Goal: Complete application form

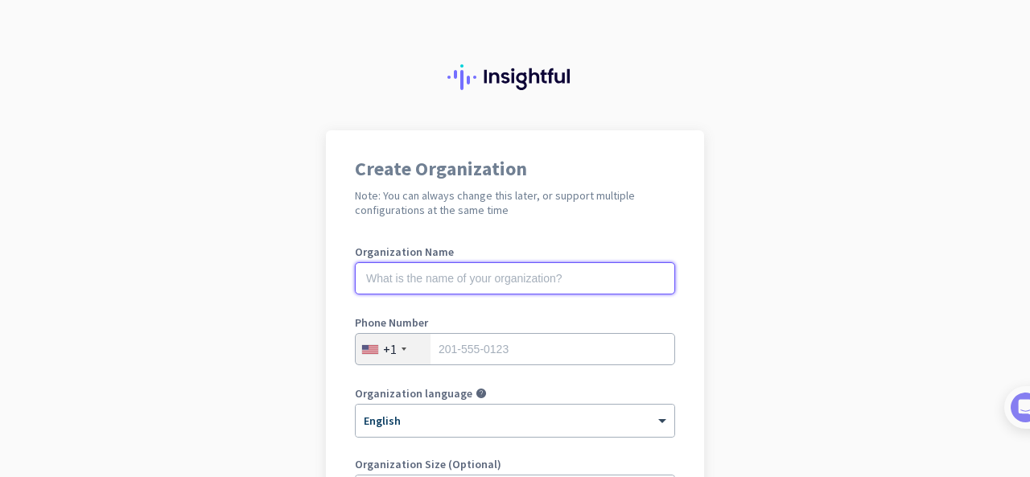
click at [413, 278] on input "text" at bounding box center [515, 278] width 320 height 32
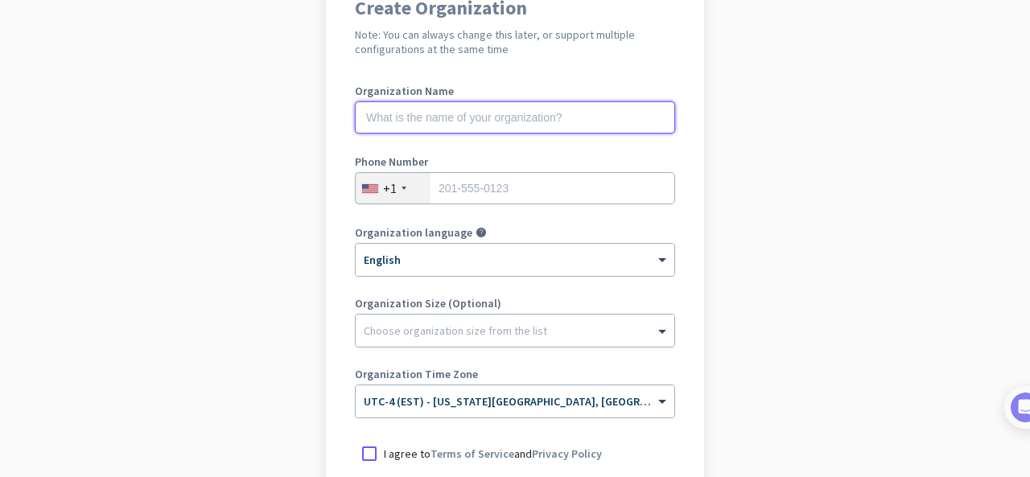
scroll to position [241, 0]
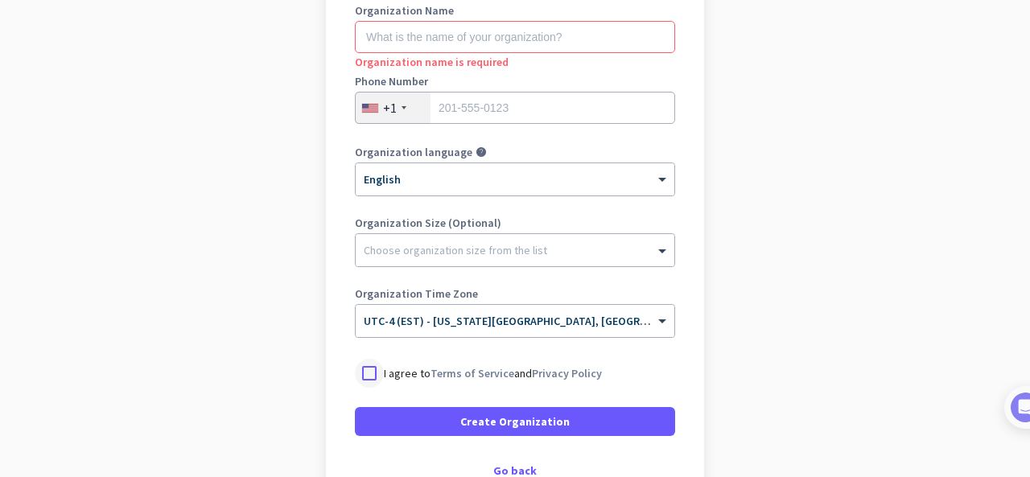
click at [364, 376] on div at bounding box center [369, 373] width 29 height 29
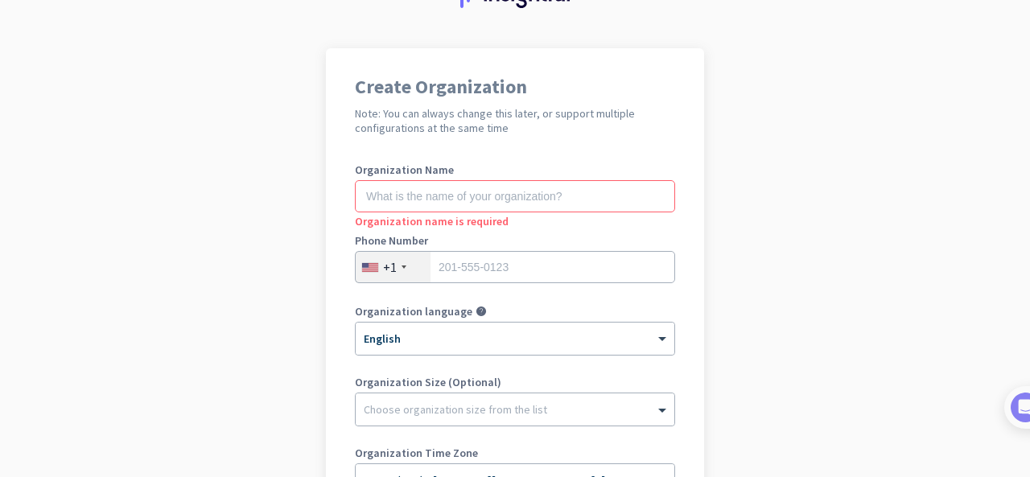
scroll to position [80, 0]
click at [425, 200] on input "text" at bounding box center [515, 198] width 320 height 32
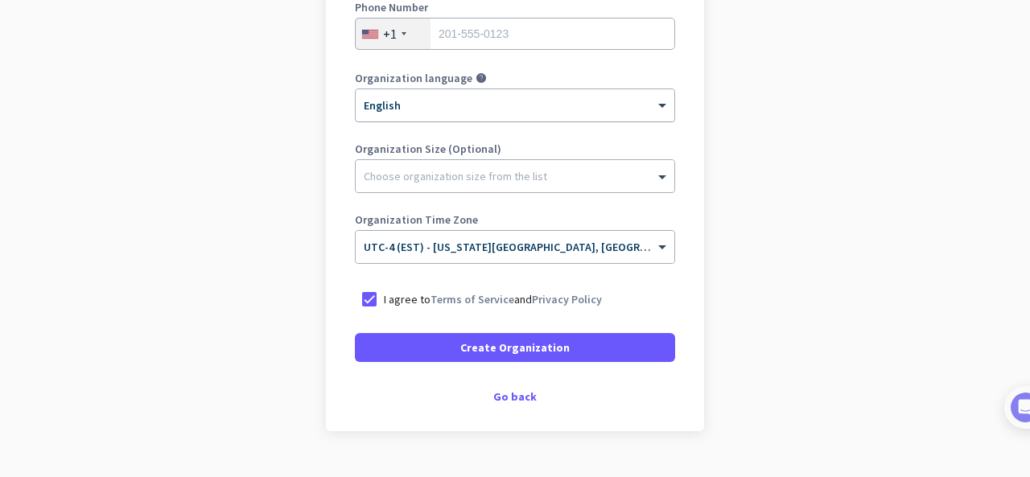
scroll to position [322, 0]
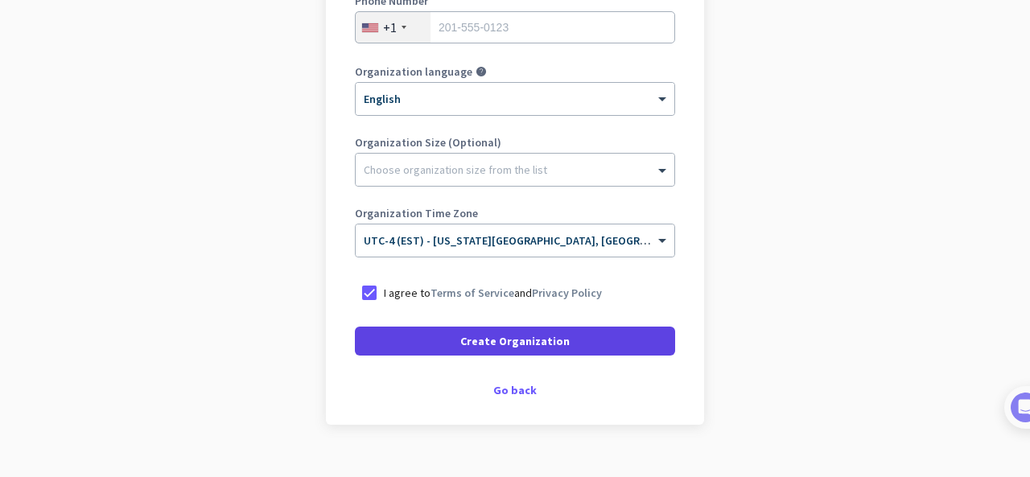
type input "MERCOR"
click at [507, 337] on span "Create Organization" at bounding box center [514, 341] width 109 height 16
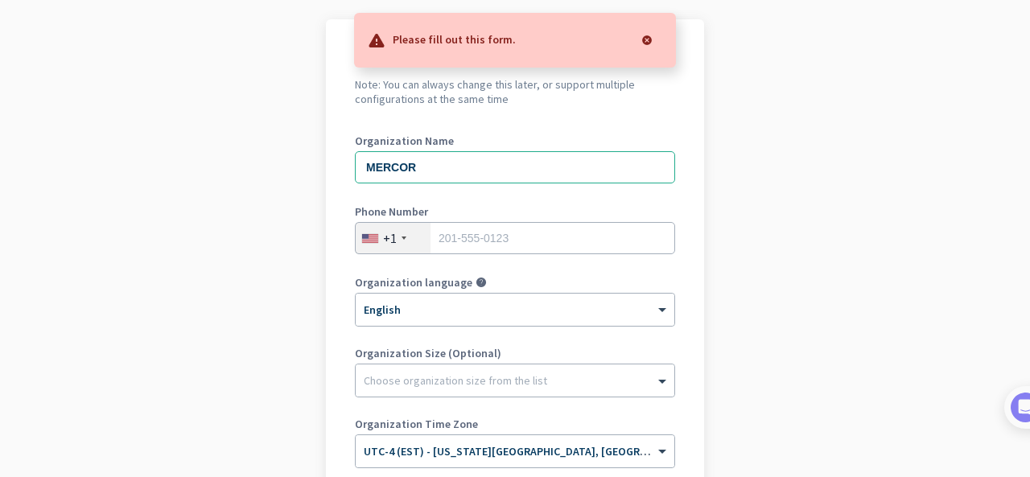
scroll to position [0, 0]
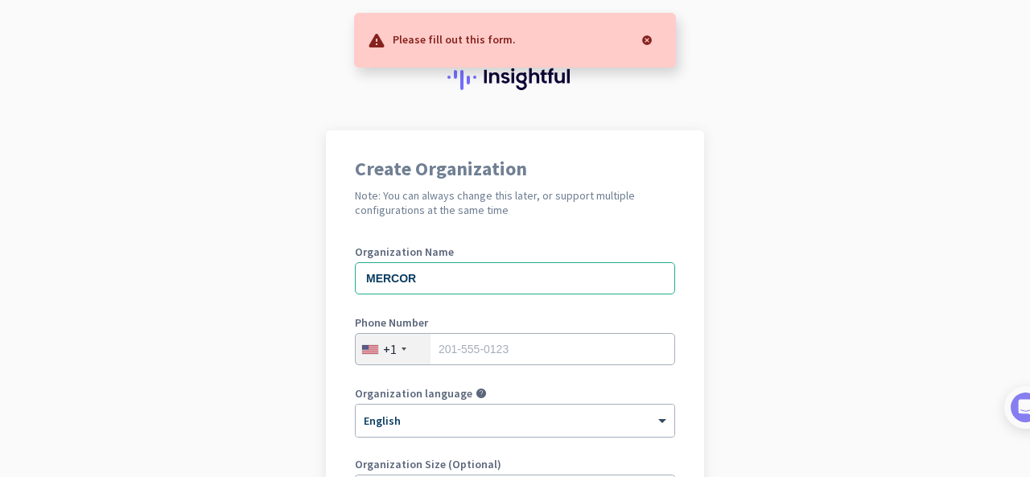
click at [465, 42] on p "Please fill out this form." at bounding box center [454, 39] width 123 height 16
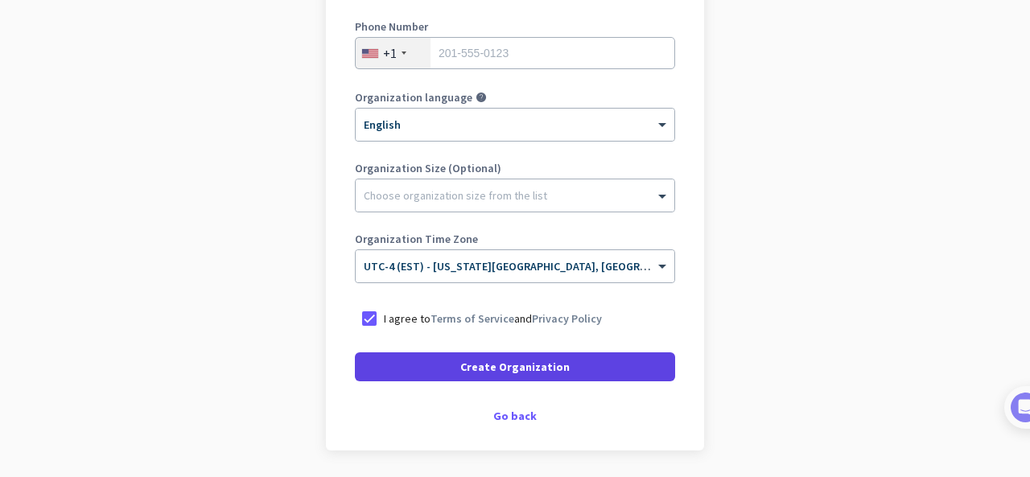
scroll to position [322, 0]
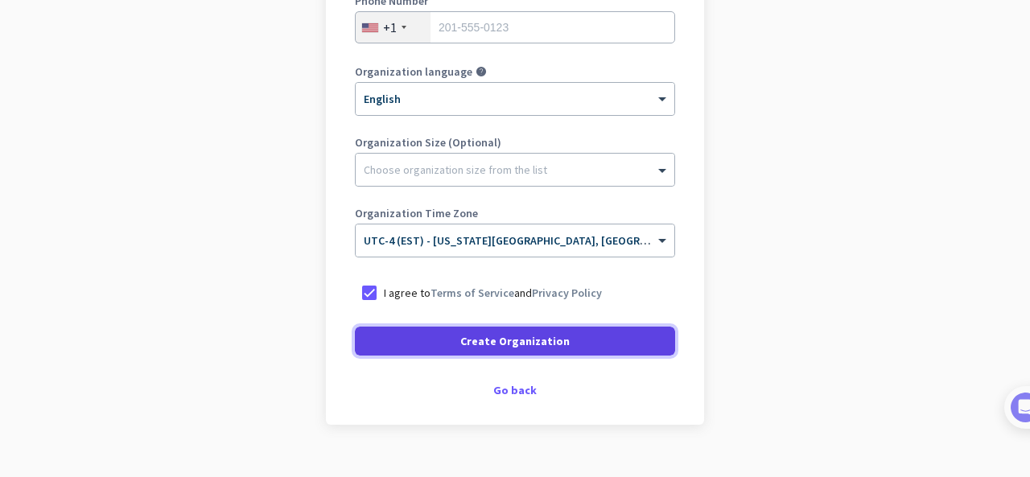
click at [575, 350] on span at bounding box center [515, 341] width 320 height 39
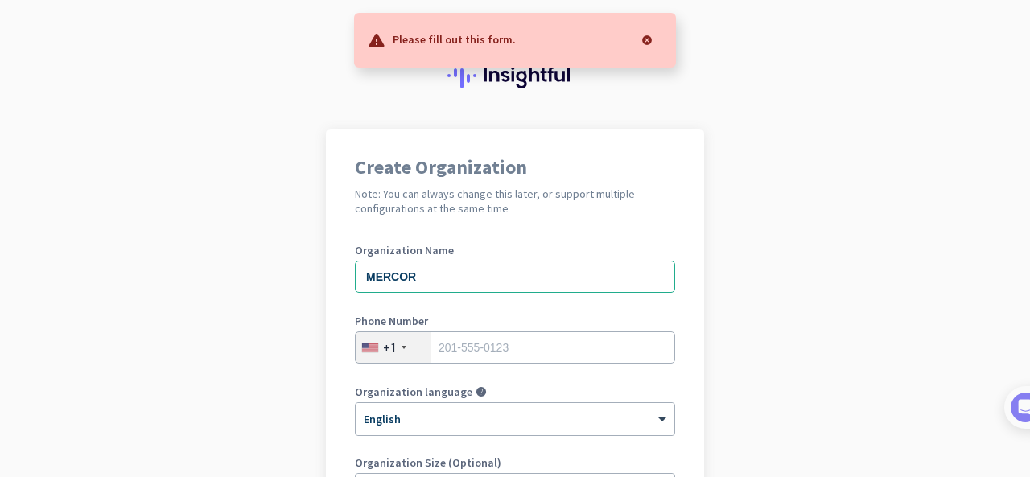
scroll to position [0, 0]
click at [451, 39] on p "Please fill out this form." at bounding box center [454, 39] width 123 height 16
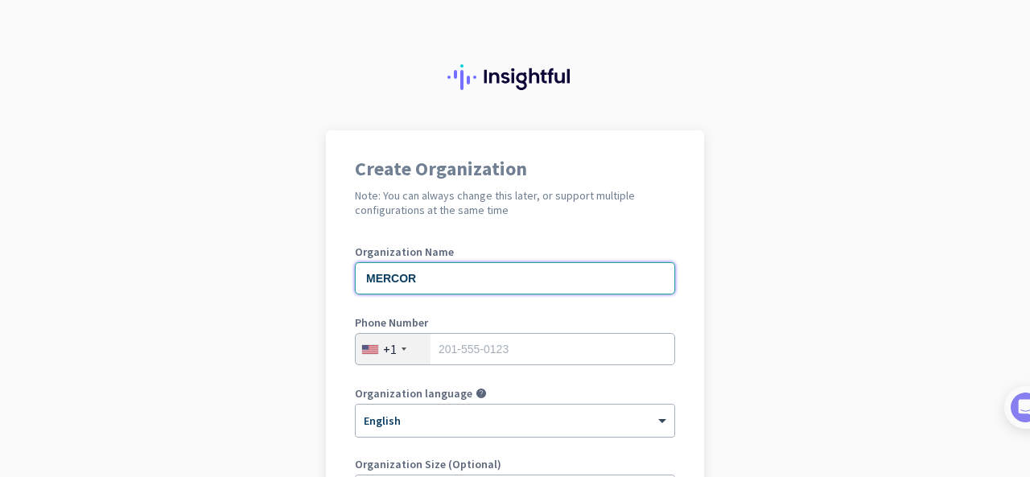
drag, startPoint x: 412, startPoint y: 274, endPoint x: 319, endPoint y: 282, distance: 93.6
click at [319, 282] on app-onboarding-organization "Create Organization Note: You can always change this later, or support multiple…" at bounding box center [515, 478] width 1030 height 697
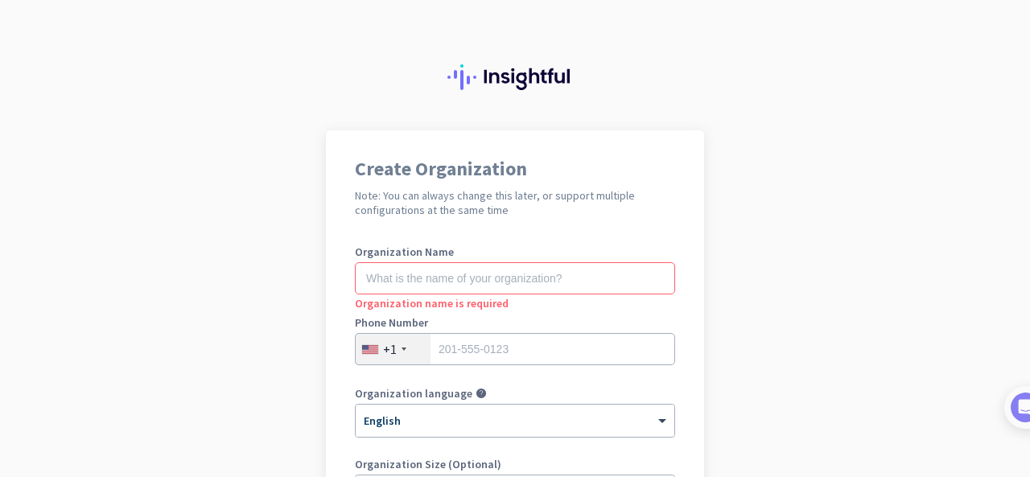
click at [709, 231] on app-onboarding-organization "Create Organization Note: You can always change this later, or support multiple…" at bounding box center [515, 478] width 1030 height 697
